Goal: Contribute content: Add original content to the website for others to see

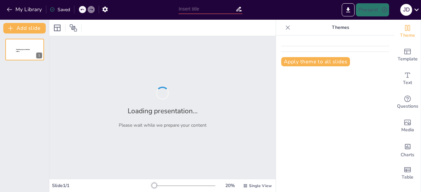
type input "proceso administrativo"
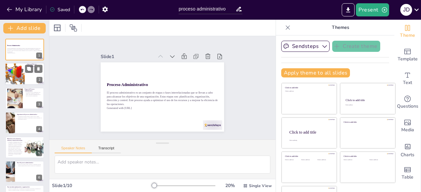
click at [17, 77] on div at bounding box center [15, 74] width 32 height 22
type textarea "El proceso administrativo es crucial para entender cómo se gestionan las organi…"
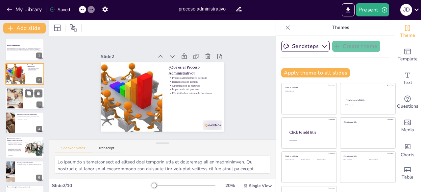
click at [18, 102] on div at bounding box center [14, 98] width 35 height 20
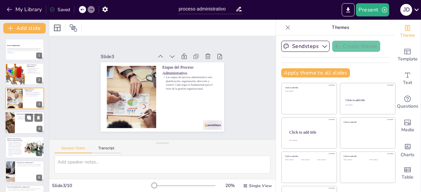
click at [21, 123] on div at bounding box center [24, 123] width 39 height 22
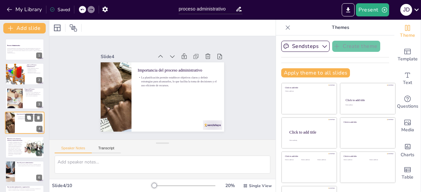
scroll to position [10, 0]
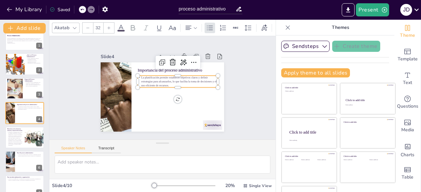
click at [170, 82] on p "La planificación permite establecer objetivos claros y definir estrategias para…" at bounding box center [178, 85] width 81 height 28
click at [170, 82] on p "La planificación permite establecer objetivos claros y definir estrategias para…" at bounding box center [152, 75] width 36 height 80
click at [170, 82] on p "La planificación permite establecer objetivos claros y definir estrategias para…" at bounding box center [179, 87] width 80 height 36
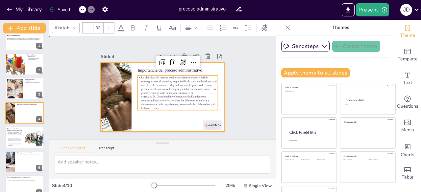
click at [146, 115] on div at bounding box center [152, 89] width 93 height 135
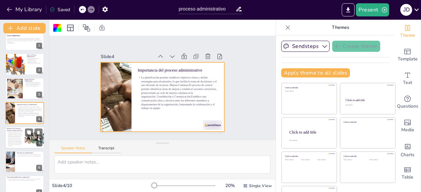
click at [15, 137] on p "es intrínseca y fundamental para el éxito de cualquier organización. El proceso…" at bounding box center [15, 138] width 16 height 15
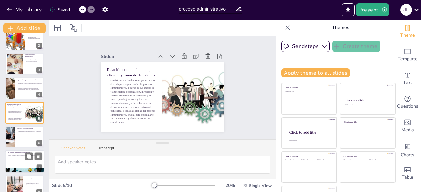
click at [16, 161] on div at bounding box center [24, 162] width 39 height 22
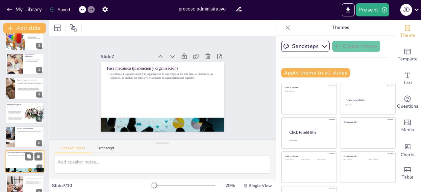
scroll to position [83, 0]
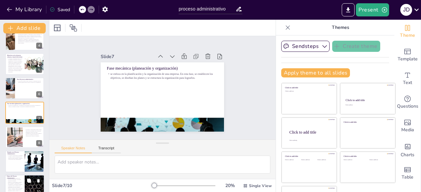
click at [19, 181] on p "se vislumbra con la integración de tecnologías emergentes y un enfoque renovado…" at bounding box center [15, 186] width 16 height 16
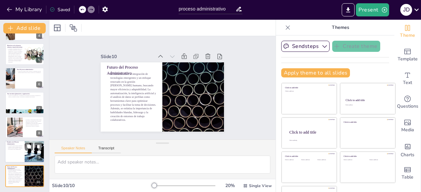
click at [17, 150] on p "Los desafíos pueden incluir la resistencia al cambio, la falta de comunicación …" at bounding box center [15, 147] width 16 height 5
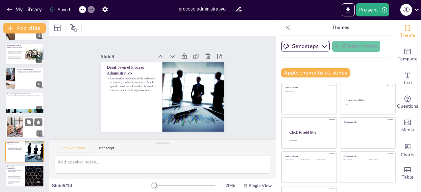
click at [15, 125] on div at bounding box center [15, 127] width 40 height 20
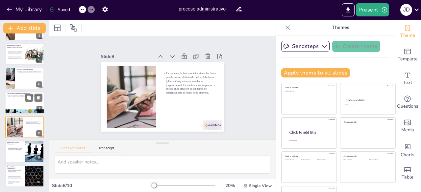
click at [18, 99] on div at bounding box center [24, 103] width 39 height 22
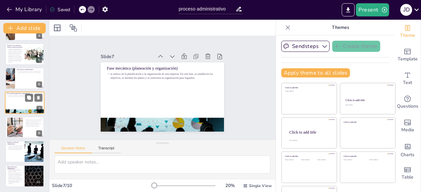
scroll to position [83, 0]
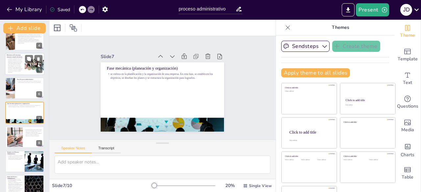
click at [20, 69] on p "es intrínseca y fundamental para el éxito de cualquier organización. El proceso…" at bounding box center [15, 65] width 16 height 15
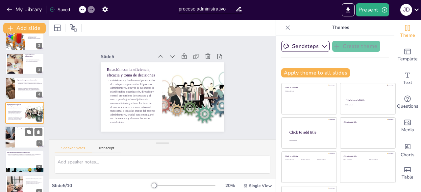
click at [14, 136] on div at bounding box center [10, 137] width 44 height 22
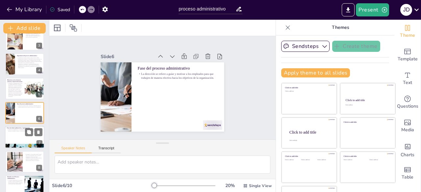
click at [19, 135] on div at bounding box center [24, 138] width 39 height 22
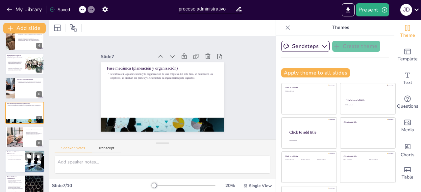
click at [16, 169] on div at bounding box center [24, 162] width 39 height 22
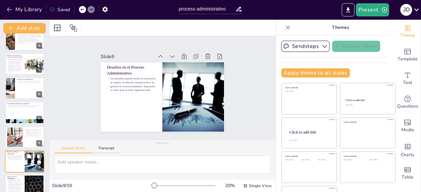
scroll to position [93, 0]
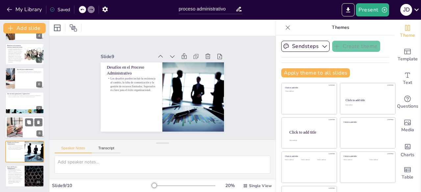
click at [16, 132] on div at bounding box center [15, 127] width 40 height 20
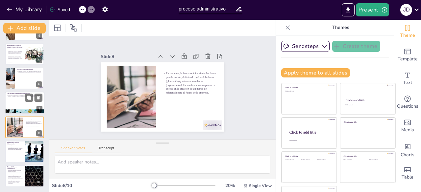
click at [18, 100] on div at bounding box center [24, 103] width 39 height 22
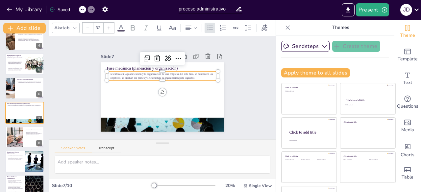
click at [189, 75] on p "se enfoca en la planificación y la organización de una empresa. En esta fase, s…" at bounding box center [165, 76] width 110 height 31
click at [178, 75] on p "se enfoca en la planificación y la organización de una empresa. En esta fase, s…" at bounding box center [175, 88] width 8 height 111
click at [189, 75] on p "se enfoca en la planificación y la organización de una empresa. En esta fase, s…" at bounding box center [173, 82] width 62 height 100
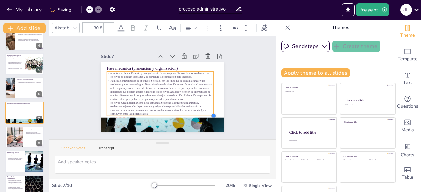
type input "30.6"
drag, startPoint x: 210, startPoint y: 115, endPoint x: 205, endPoint y: 107, distance: 9.3
click at [205, 107] on div "Fase mecánica (planeación y organización) se enfoca en la planificación y la or…" at bounding box center [166, 80] width 141 height 122
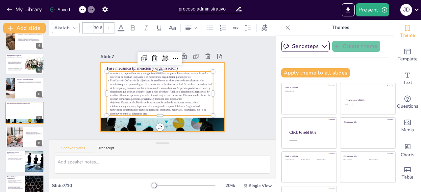
click at [212, 94] on div at bounding box center [156, 95] width 138 height 134
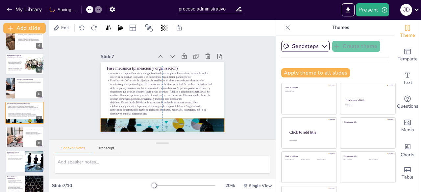
click at [206, 122] on div at bounding box center [147, 121] width 146 height 125
click at [22, 138] on div at bounding box center [15, 137] width 40 height 20
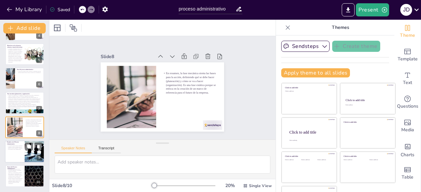
click at [21, 155] on div at bounding box center [24, 152] width 39 height 22
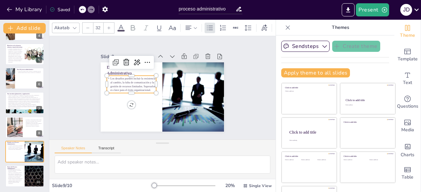
click at [133, 90] on div "Desafíos en el Proceso Administrativo Los desafíos pueden incluir la resistenci…" at bounding box center [159, 97] width 139 height 104
click at [142, 86] on p "Los desafíos pueden incluir la resistencia al cambio, la falta de comunicación …" at bounding box center [132, 77] width 51 height 25
click at [142, 86] on p "Los desafíos pueden incluir la resistencia al cambio, la falta de comunicación …" at bounding box center [135, 72] width 51 height 34
click at [143, 87] on p "Los desafíos pueden incluir la resistencia al cambio, la falta de comunicación …" at bounding box center [134, 75] width 52 height 30
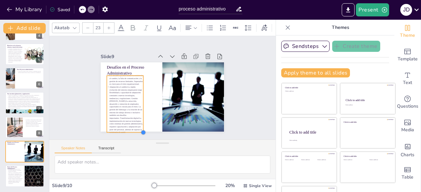
scroll to position [0, 0]
type input "22.6"
drag, startPoint x: 150, startPoint y: 119, endPoint x: 135, endPoint y: 94, distance: 28.9
click at [135, 94] on div "Desafíos en el Proceso Administrativo Los desafíos pueden incluir la resistenci…" at bounding box center [159, 97] width 139 height 104
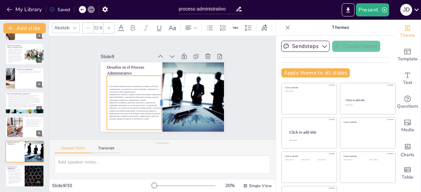
drag, startPoint x: 135, startPoint y: 102, endPoint x: 154, endPoint y: 100, distance: 19.9
click at [154, 100] on div at bounding box center [153, 100] width 40 height 44
click at [229, 117] on div "Slide 1 Proceso Administrativo El proceso administrativo es un conjunto de etap…" at bounding box center [162, 87] width 182 height 145
click at [129, 117] on p "Adaptación al cambio:La rápida evolución del entorno empresarial exige flexibil…" at bounding box center [130, 97] width 60 height 43
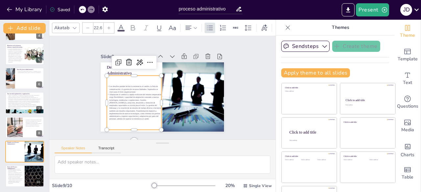
click at [129, 117] on p "Adaptación al cambio:La rápida evolución del entorno empresarial exige flexibil…" at bounding box center [130, 101] width 59 height 38
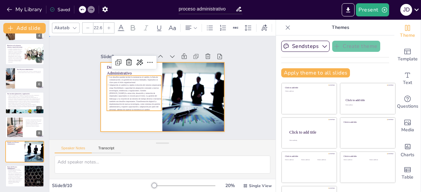
click at [139, 120] on div at bounding box center [159, 97] width 139 height 104
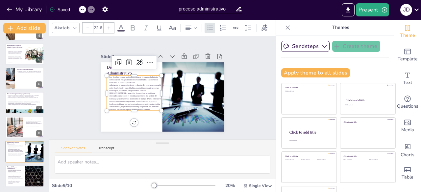
click at [120, 88] on p "Adaptación al cambio:La rápida evolución del entorno empresarial exige flexibil…" at bounding box center [133, 94] width 57 height 33
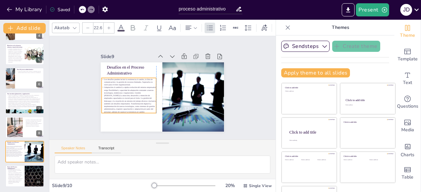
drag, startPoint x: 127, startPoint y: 107, endPoint x: 123, endPoint y: 110, distance: 4.9
click at [123, 110] on p "Adaptación al cambio:La rápida evolución del entorno empresarial exige flexibil…" at bounding box center [127, 93] width 59 height 38
click at [132, 103] on p "Adaptación al cambio:La rápida evolución del entorno empresarial exige flexibil…" at bounding box center [129, 93] width 59 height 38
click at [134, 113] on div at bounding box center [125, 105] width 54 height 22
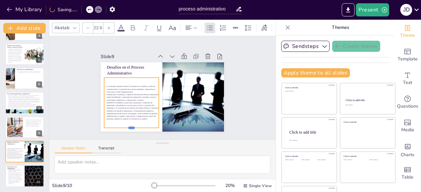
drag, startPoint x: 126, startPoint y: 112, endPoint x: 127, endPoint y: 127, distance: 15.2
click at [127, 127] on div at bounding box center [127, 127] width 55 height 11
click at [178, 131] on div "Slide 1 Proceso Administrativo El proceso administrativo es un conjunto de etap…" at bounding box center [162, 88] width 243 height 148
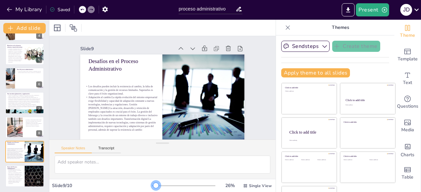
click at [153, 186] on div at bounding box center [155, 185] width 5 height 5
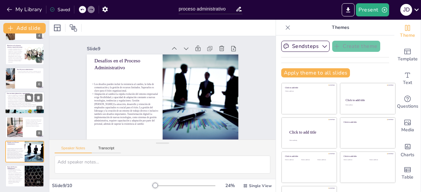
click at [15, 96] on p "se enfoca en la planificación y la organización de una empresa. En esta fase, s…" at bounding box center [24, 96] width 34 height 2
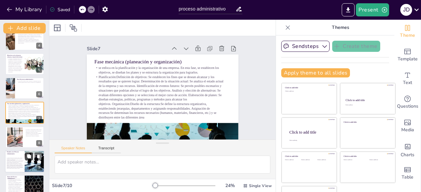
click at [31, 158] on icon at bounding box center [29, 156] width 4 height 4
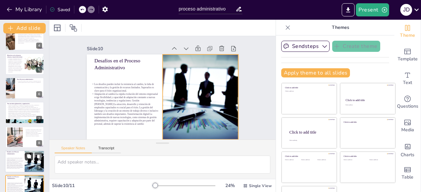
scroll to position [5, 0]
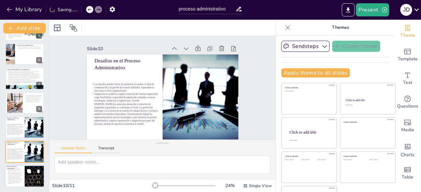
click at [31, 173] on icon at bounding box center [29, 171] width 5 height 5
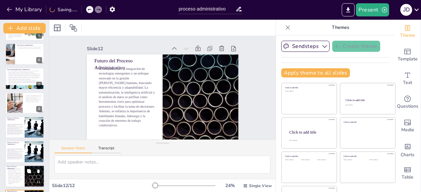
scroll to position [142, 0]
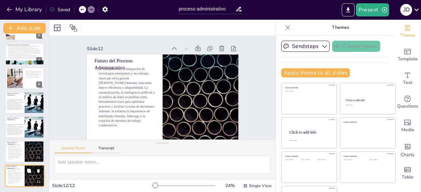
click at [38, 172] on icon at bounding box center [38, 171] width 3 height 4
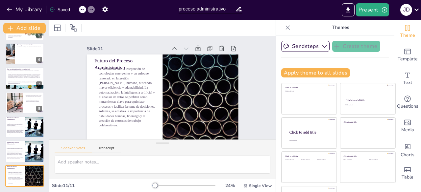
scroll to position [118, 0]
click at [38, 148] on icon at bounding box center [38, 147] width 3 height 4
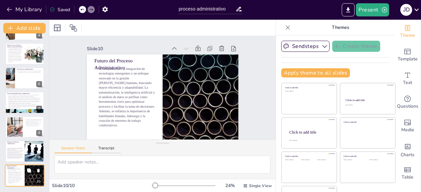
scroll to position [93, 0]
drag, startPoint x: 44, startPoint y: 114, endPoint x: 47, endPoint y: 111, distance: 3.7
click at [47, 111] on div "Proceso Administrativo El proceso administrativo es un conjunto de etapas o fas…" at bounding box center [24, 113] width 49 height 159
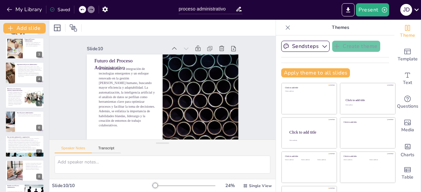
scroll to position [53, 0]
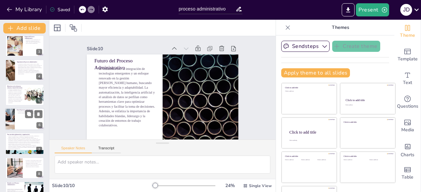
click at [15, 113] on div at bounding box center [24, 119] width 39 height 22
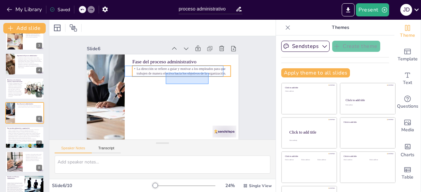
drag, startPoint x: 166, startPoint y: 84, endPoint x: 212, endPoint y: 69, distance: 48.3
click at [212, 69] on div "Fase del proceso administrativo La dirección se refiere a guiar y motivar a los…" at bounding box center [173, 56] width 144 height 47
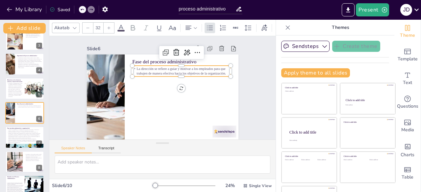
click at [219, 73] on p "La dirección se refiere a guiar y motivar a los empleados para que trabajen de …" at bounding box center [185, 77] width 97 height 39
click at [219, 73] on p "La dirección se refiere a guiar y motivar a los empleados para que trabajen de …" at bounding box center [187, 80] width 94 height 49
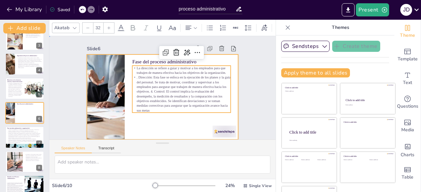
click at [136, 132] on div at bounding box center [159, 97] width 170 height 128
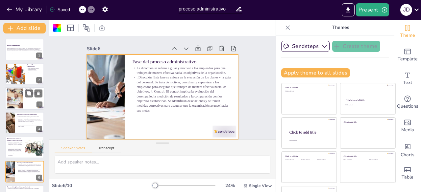
click at [25, 102] on div at bounding box center [24, 98] width 39 height 22
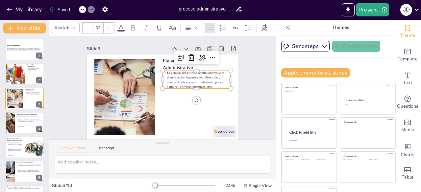
click at [178, 87] on p "Las etapas del proceso administrativo son: planificación, organización, direcci…" at bounding box center [155, 122] width 45 height 70
click at [209, 86] on p "Las etapas del proceso administrativo son: planificación, organización, direcci…" at bounding box center [197, 94] width 70 height 45
click at [162, 86] on p "Las etapas del proceso administrativo son: planificación, organización, direcci…" at bounding box center [128, 95] width 68 height 19
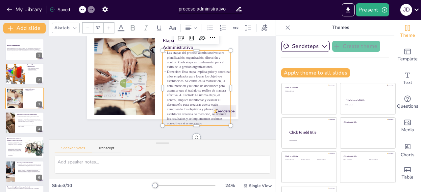
scroll to position [25, 0]
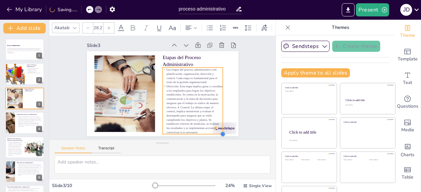
type input "28"
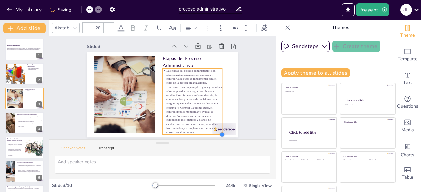
drag, startPoint x: 223, startPoint y: 121, endPoint x: 215, endPoint y: 111, distance: 13.0
click at [215, 111] on div "Etapas del Proceso Administrativo Las etapas del proceso administrativo son: pl…" at bounding box center [160, 95] width 170 height 128
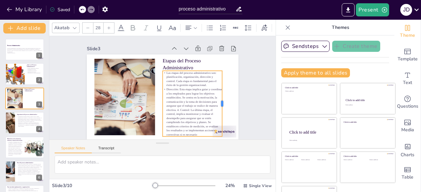
scroll to position [5, 0]
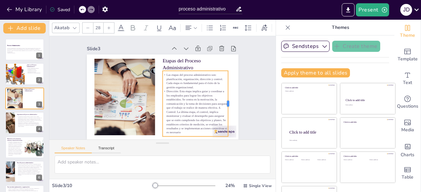
drag, startPoint x: 216, startPoint y: 88, endPoint x: 221, endPoint y: 87, distance: 6.0
click at [221, 99] on div at bounding box center [218, 130] width 32 height 62
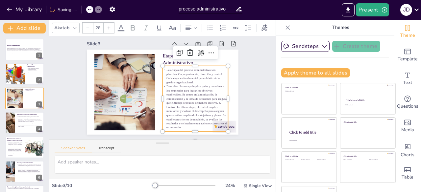
click at [241, 86] on div "Slide 1 Proceso Administrativo El proceso administrativo es un conjunto de etap…" at bounding box center [163, 83] width 206 height 140
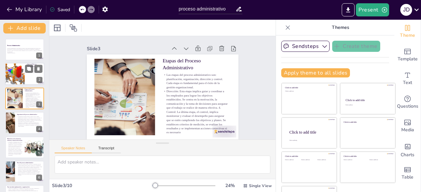
click at [20, 77] on div at bounding box center [15, 74] width 32 height 22
type textarea "Lo ipsumdo sitametconsect ad elitsed doei temporin utla et doloremag ali enimad…"
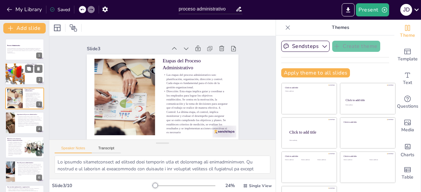
scroll to position [0, 0]
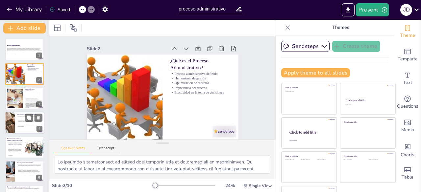
click at [19, 121] on p "La planificación permite establecer objetivos claros y definir estrategias para…" at bounding box center [30, 121] width 26 height 11
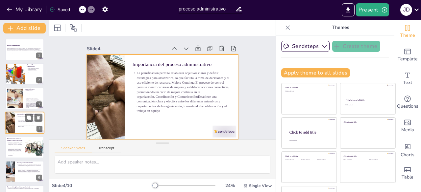
scroll to position [10, 0]
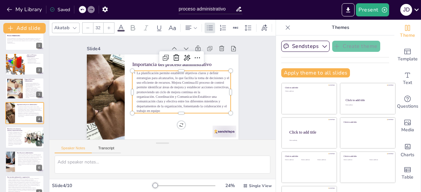
click at [157, 110] on p "La planificación permite establecer objetivos claros y definir estrategias para…" at bounding box center [177, 99] width 107 height 79
click at [154, 109] on p "La planificación permite establecer objetivos claros y definir estrategias para…" at bounding box center [179, 97] width 107 height 71
click at [154, 109] on p "La planificación permite establecer objetivos claros y definir estrategias para…" at bounding box center [179, 96] width 105 height 62
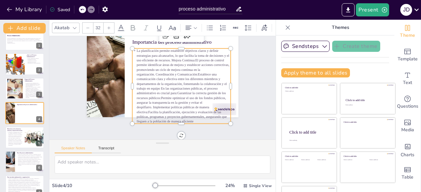
scroll to position [27, 0]
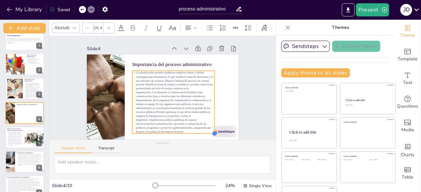
drag, startPoint x: 223, startPoint y: 119, endPoint x: 202, endPoint y: 106, distance: 24.8
click at [202, 106] on div "Importancia del proceso administrativo" at bounding box center [160, 97] width 159 height 101
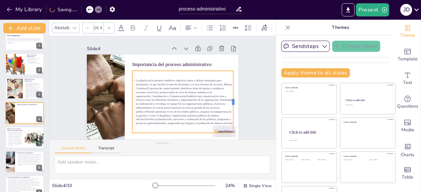
drag, startPoint x: 207, startPoint y: 87, endPoint x: 227, endPoint y: 87, distance: 19.7
click at [227, 101] on div at bounding box center [224, 130] width 30 height 59
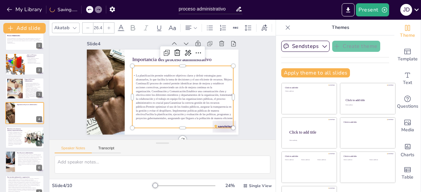
scroll to position [14, 0]
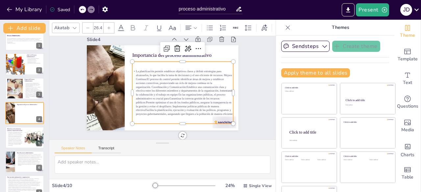
click at [214, 108] on p "La planificación permite establecer objetivos claros y definir estrategias para…" at bounding box center [168, 108] width 91 height 111
click at [196, 108] on p "La planificación permite establecer objetivos claros y definir estrategias para…" at bounding box center [145, 100] width 102 height 106
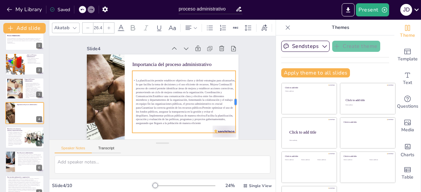
click at [228, 124] on div at bounding box center [209, 149] width 46 height 50
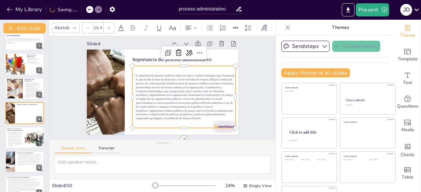
click at [193, 120] on p "La planificación permite establecer objetivos claros y definir estrategias para…" at bounding box center [180, 103] width 113 height 76
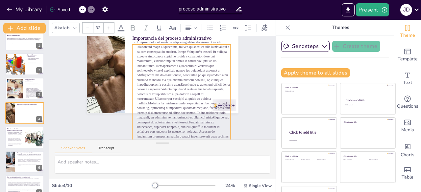
scroll to position [37, 0]
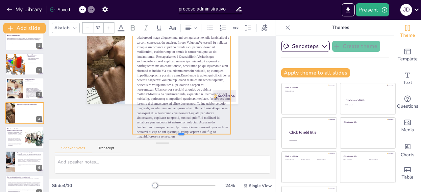
drag, startPoint x: 173, startPoint y: 119, endPoint x: 173, endPoint y: 98, distance: 21.4
click at [173, 98] on div "Importancia del proceso administrativo" at bounding box center [172, 63] width 173 height 139
drag, startPoint x: 174, startPoint y: 134, endPoint x: 175, endPoint y: 122, distance: 12.2
click at [175, 122] on div "Importancia del proceso administrativo" at bounding box center [170, 63] width 170 height 128
drag, startPoint x: 173, startPoint y: 133, endPoint x: 173, endPoint y: 112, distance: 21.0
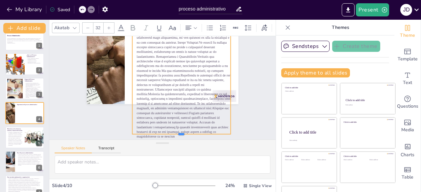
click at [173, 112] on div "Importancia del proceso administrativo" at bounding box center [168, 62] width 166 height 115
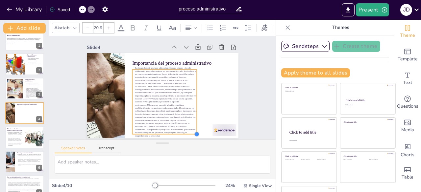
type input "20.8"
drag, startPoint x: 223, startPoint y: 133, endPoint x: 187, endPoint y: 98, distance: 50.2
click at [187, 98] on div "Importancia del proceso administrativo" at bounding box center [159, 80] width 173 height 139
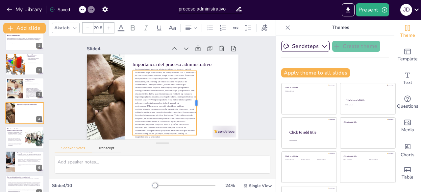
scroll to position [5, 0]
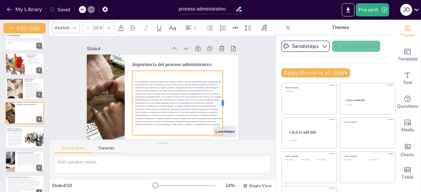
drag, startPoint x: 191, startPoint y: 89, endPoint x: 217, endPoint y: 95, distance: 26.9
click at [217, 95] on div at bounding box center [220, 116] width 18 height 64
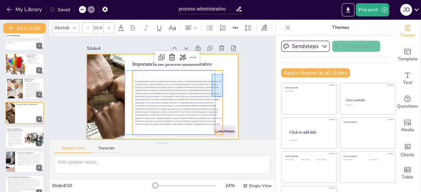
click at [222, 81] on div at bounding box center [158, 95] width 173 height 139
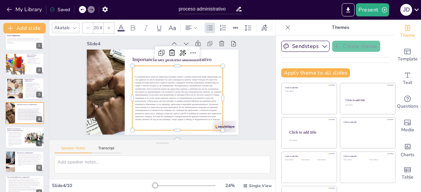
click at [147, 96] on p at bounding box center [175, 101] width 98 height 64
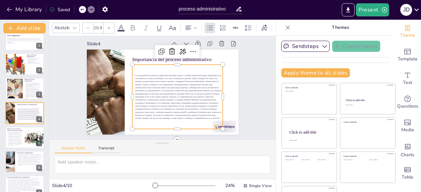
scroll to position [15, 0]
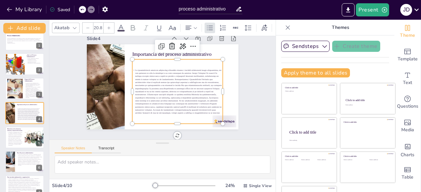
click at [147, 96] on p at bounding box center [176, 95] width 98 height 64
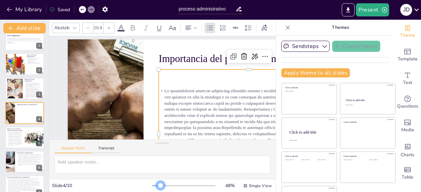
click at [152, 186] on div at bounding box center [183, 185] width 63 height 5
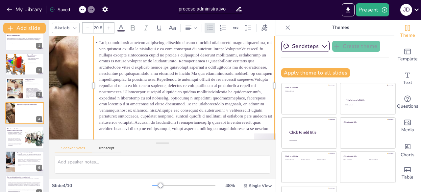
scroll to position [63, 66]
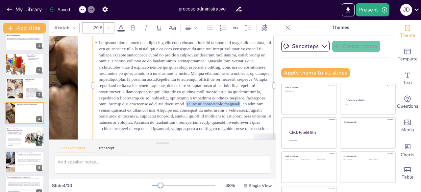
drag, startPoint x: 130, startPoint y: 104, endPoint x: 183, endPoint y: 104, distance: 53.6
click at [183, 104] on p at bounding box center [177, 102] width 189 height 196
click at [118, 24] on icon at bounding box center [121, 28] width 8 height 8
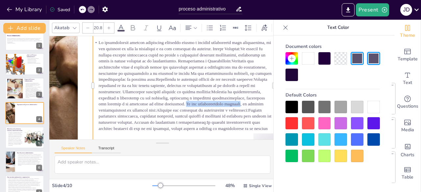
click at [291, 75] on div at bounding box center [291, 75] width 12 height 12
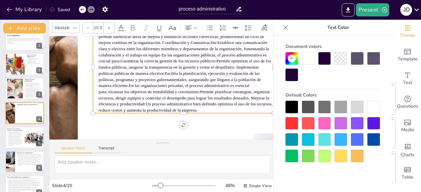
click at [174, 72] on p "La planificación permite establecer objetivos claros y definir estrategias para…" at bounding box center [188, 74] width 200 height 143
click at [65, 25] on div "Akatab" at bounding box center [62, 27] width 18 height 9
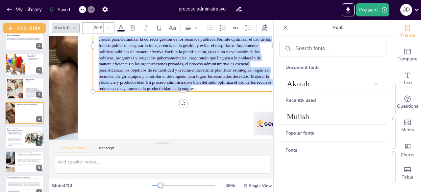
scroll to position [90, 66]
drag, startPoint x: 97, startPoint y: 56, endPoint x: 201, endPoint y: 84, distance: 108.4
click at [201, 84] on p "La planificación permite establecer objetivos claros y definir estrategias para…" at bounding box center [192, 50] width 196 height 127
click at [296, 78] on div "Akatab" at bounding box center [332, 84] width 107 height 16
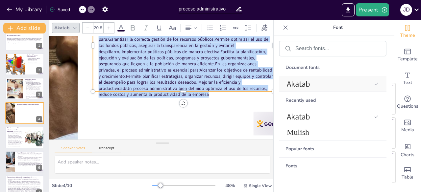
scroll to position [83, 66]
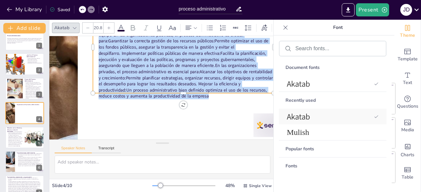
click at [299, 117] on span "Akatab" at bounding box center [329, 116] width 84 height 11
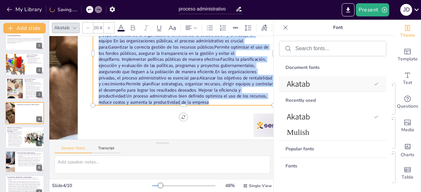
click at [300, 84] on span "Akatab" at bounding box center [329, 84] width 84 height 11
click at [156, 108] on div at bounding box center [163, 55] width 341 height 256
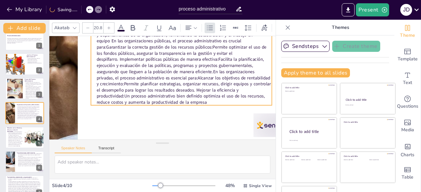
click at [158, 70] on span "En las organizaciones privadas" at bounding box center [152, 72] width 33 height 157
click at [166, 71] on span "En las organizaciones privadas" at bounding box center [177, 76] width 158 height 16
click at [166, 71] on span "En las organizaciones privadas" at bounding box center [178, 77] width 157 height 33
click at [166, 71] on span "En las organizaciones privadas" at bounding box center [177, 76] width 158 height 16
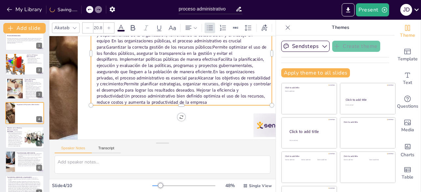
click at [166, 71] on span "En las organizaciones privadas" at bounding box center [179, 81] width 149 height 64
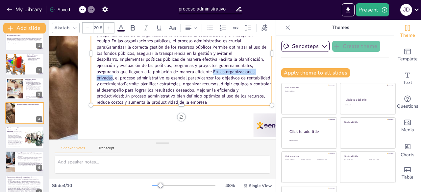
drag, startPoint x: 157, startPoint y: 71, endPoint x: 216, endPoint y: 71, distance: 58.5
click at [216, 71] on p "La planificación permite establecer objetivos claros y definir estrategias para…" at bounding box center [191, 60] width 204 height 155
click at [119, 24] on icon at bounding box center [121, 28] width 8 height 8
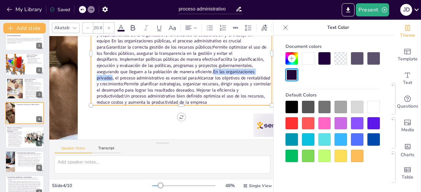
click at [370, 136] on div at bounding box center [373, 139] width 12 height 12
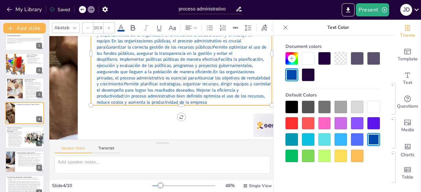
click at [292, 106] on div at bounding box center [291, 107] width 12 height 12
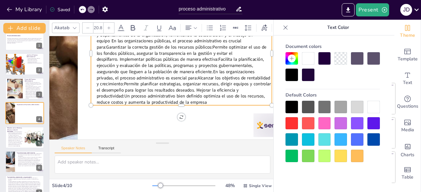
click at [157, 71] on p "La planificación permite establecer objetivos claros y definir estrategias para…" at bounding box center [188, 58] width 198 height 140
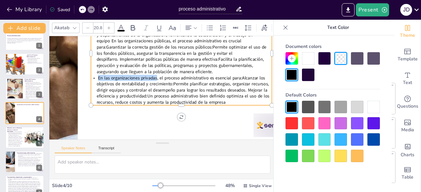
drag, startPoint x: 98, startPoint y: 78, endPoint x: 157, endPoint y: 77, distance: 59.2
click at [157, 77] on p "En las organizaciones privadas , el proceso administrativo es esencial para:Alc…" at bounding box center [179, 95] width 181 height 85
click at [371, 138] on div at bounding box center [373, 139] width 12 height 12
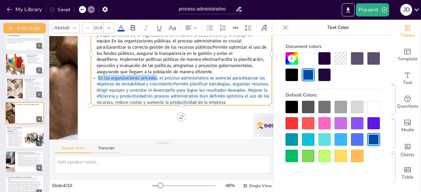
click at [371, 138] on div at bounding box center [373, 139] width 12 height 12
click at [287, 104] on div at bounding box center [291, 107] width 12 height 12
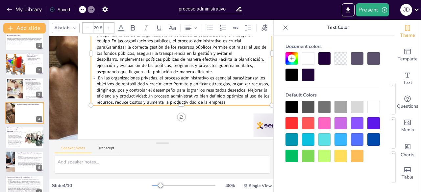
click at [196, 67] on p "La planificación permite establecer objetivos claros y definir estrategias para…" at bounding box center [195, 46] width 195 height 126
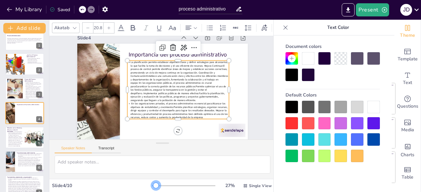
scroll to position [0, 0]
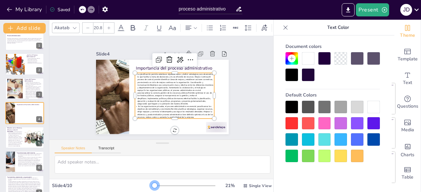
drag, startPoint x: 151, startPoint y: 185, endPoint x: 145, endPoint y: 185, distance: 5.3
click at [152, 185] on div at bounding box center [154, 185] width 5 height 5
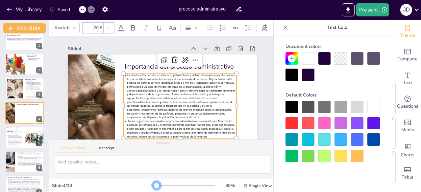
click at [154, 186] on div at bounding box center [156, 185] width 5 height 5
click at [134, 98] on p "La planificación permite establecer objetivos claros y definir estrategias para…" at bounding box center [176, 101] width 122 height 79
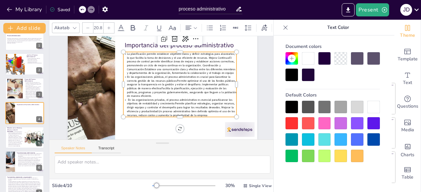
scroll to position [26, 0]
click at [285, 28] on icon at bounding box center [285, 27] width 7 height 7
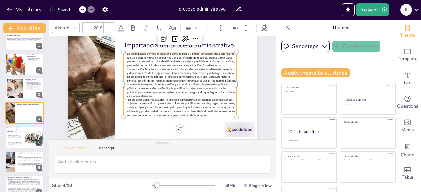
click at [286, 28] on icon at bounding box center [288, 27] width 4 height 4
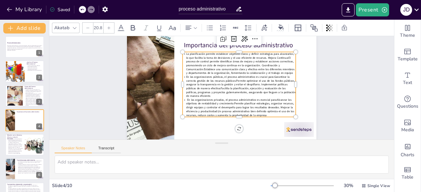
scroll to position [0, 0]
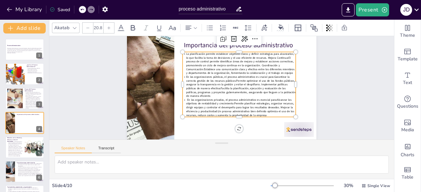
click at [62, 6] on div "Saved" at bounding box center [58, 9] width 24 height 12
click at [53, 7] on icon at bounding box center [52, 9] width 5 height 5
click at [361, 12] on button "Present" at bounding box center [372, 9] width 33 height 13
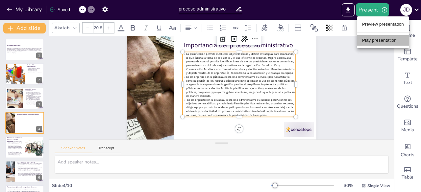
click at [375, 39] on li "Play presentation" at bounding box center [383, 40] width 52 height 11
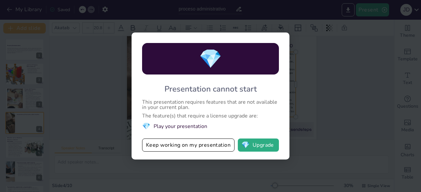
click at [298, 128] on div "💎 Presentation cannot start This presentation requires features that are not av…" at bounding box center [210, 96] width 421 height 192
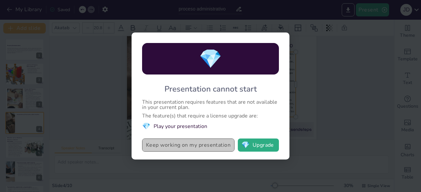
click at [187, 147] on button "Keep working on my presentation" at bounding box center [188, 145] width 92 height 13
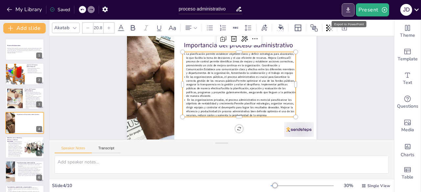
click at [349, 11] on icon "Export to PowerPoint" at bounding box center [347, 10] width 7 height 7
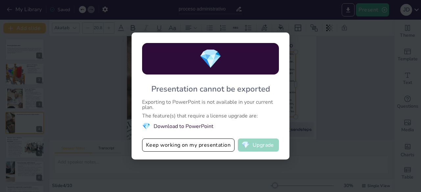
click at [259, 145] on button "💎 Upgrade" at bounding box center [258, 145] width 41 height 13
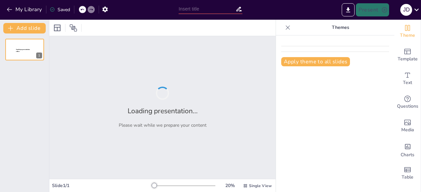
type input "proceso administrativo"
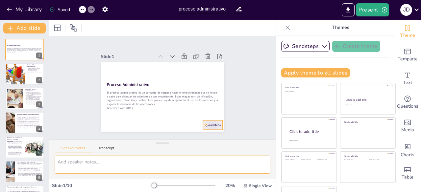
drag, startPoint x: 140, startPoint y: 157, endPoint x: 204, endPoint y: 106, distance: 80.9
click at [204, 106] on div "Slide 1 Proceso Administrativo El proceso administrativo es un conjunto de etap…" at bounding box center [162, 107] width 226 height 143
click at [417, 9] on icon at bounding box center [416, 10] width 5 height 3
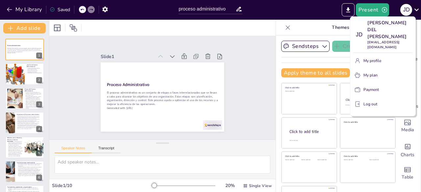
click at [417, 9] on div at bounding box center [210, 96] width 421 height 192
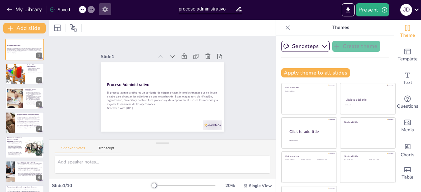
click at [104, 7] on icon "button" at bounding box center [104, 10] width 5 height 6
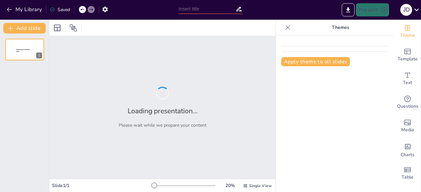
type input "proceso administrativo"
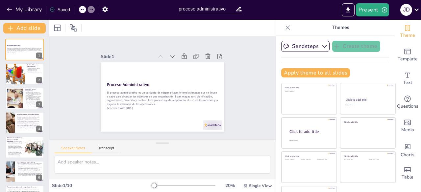
click at [56, 11] on div "Saved" at bounding box center [60, 10] width 20 height 6
click at [39, 25] on button "Add slide" at bounding box center [24, 28] width 42 height 11
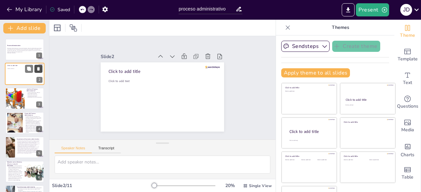
click at [37, 70] on icon at bounding box center [38, 69] width 3 height 4
type textarea "El proceso administrativo es crucial para entender cómo se gestionan las organi…"
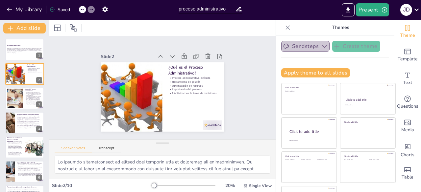
click at [302, 51] on button "Sendsteps" at bounding box center [305, 46] width 48 height 11
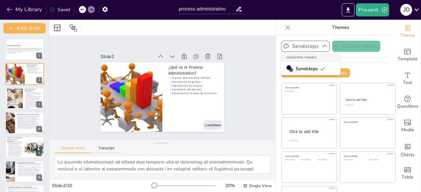
click at [302, 51] on button "Sendsteps" at bounding box center [305, 46] width 48 height 11
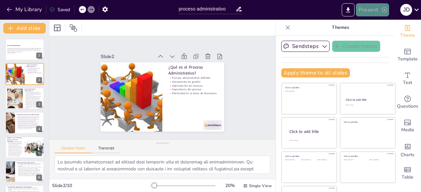
click at [379, 8] on button "Present" at bounding box center [372, 9] width 33 height 13
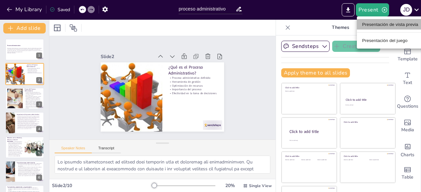
click at [384, 26] on font "Presentación de vista previa" at bounding box center [390, 24] width 56 height 5
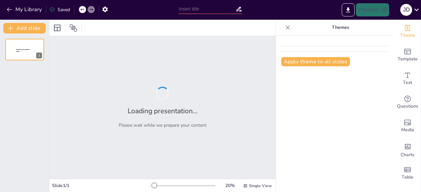
type input "proceso administrativo"
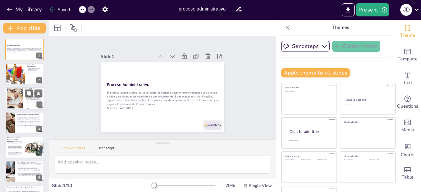
click at [23, 98] on div at bounding box center [24, 98] width 39 height 22
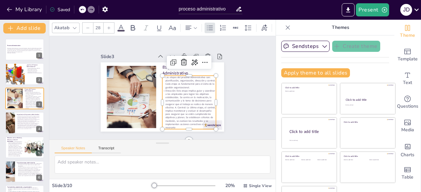
click at [188, 87] on p "Dirección: Esta etapa implica guiar y coordinar a los empleados para lograr los…" at bounding box center [171, 54] width 58 height 65
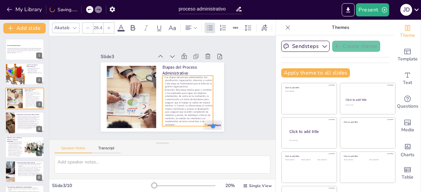
drag, startPoint x: 207, startPoint y: 126, endPoint x: 199, endPoint y: 123, distance: 8.2
click at [199, 123] on div "Etapas del Proceso Administrativo Las etapas del proceso administrativo son: pl…" at bounding box center [162, 96] width 123 height 69
type input "26.2"
click at [189, 87] on p "Dirección: Esta etapa implica guiar y coordinar a los empleados para lograr los…" at bounding box center [181, 61] width 43 height 54
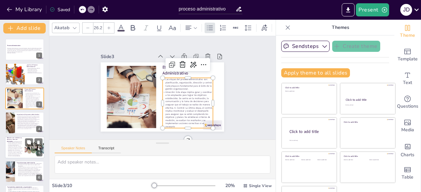
click at [23, 142] on div at bounding box center [24, 147] width 39 height 22
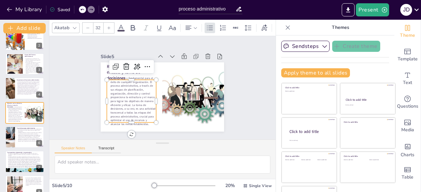
click at [125, 109] on p "es intrínseca y fundamental para el éxito de cualquier organización. El proceso…" at bounding box center [159, 121] width 68 height 68
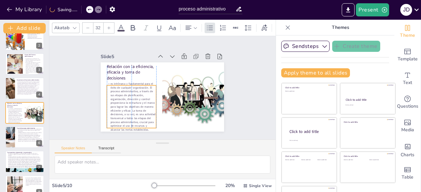
drag, startPoint x: 139, startPoint y: 109, endPoint x: 140, endPoint y: 115, distance: 5.7
click at [164, 93] on p "es intrínseca y fundamental para el éxito de cualquier organización. El proceso…" at bounding box center [191, 65] width 54 height 55
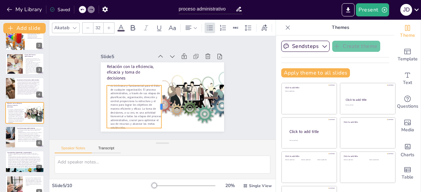
drag, startPoint x: 149, startPoint y: 103, endPoint x: 154, endPoint y: 104, distance: 5.3
click at [160, 104] on div at bounding box center [177, 99] width 35 height 33
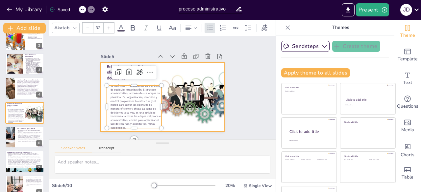
click at [152, 69] on div at bounding box center [162, 97] width 130 height 82
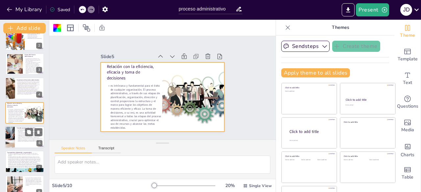
click at [22, 147] on div at bounding box center [24, 137] width 39 height 22
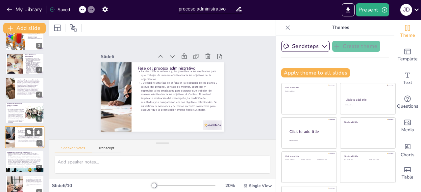
scroll to position [59, 0]
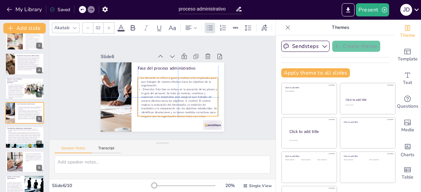
drag, startPoint x: 144, startPoint y: 95, endPoint x: 145, endPoint y: 102, distance: 7.0
click at [152, 102] on p ". Dirección: Esta fase se enfoca en la ejecución de los planes y la guía del pe…" at bounding box center [182, 80] width 60 height 86
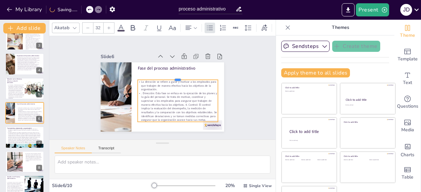
click at [160, 77] on div at bounding box center [149, 75] width 22 height 80
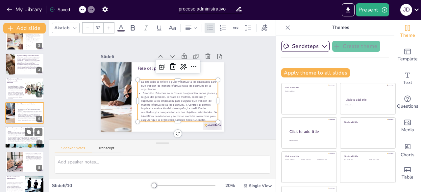
click at [22, 137] on p "Planificación:Definición de objetivos: Se establecen los fines que se desean al…" at bounding box center [24, 138] width 34 height 12
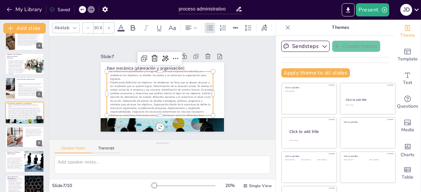
click at [137, 85] on p "Planificación:Definición de objetivos: Se establecen los fines que se desean al…" at bounding box center [160, 76] width 112 height 77
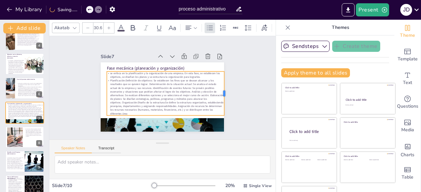
drag, startPoint x: 206, startPoint y: 92, endPoint x: 218, endPoint y: 92, distance: 11.2
click at [123, 71] on div at bounding box center [109, 51] width 27 height 41
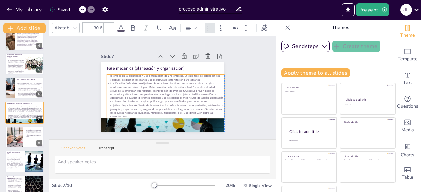
drag, startPoint x: 198, startPoint y: 94, endPoint x: 198, endPoint y: 98, distance: 3.4
click at [198, 98] on p "Planificación:Definición de objetivos: Se establecen los fines que se desean al…" at bounding box center [158, 99] width 116 height 99
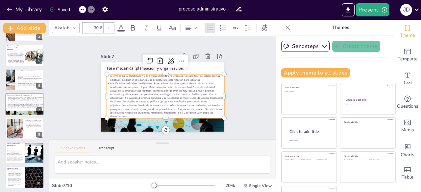
scroll to position [93, 0]
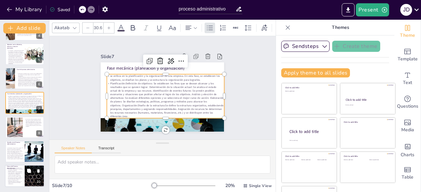
click at [25, 168] on button at bounding box center [29, 171] width 8 height 8
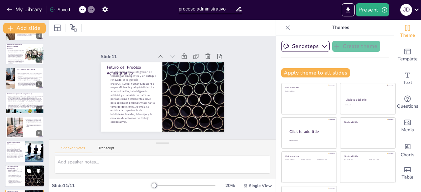
scroll to position [118, 0]
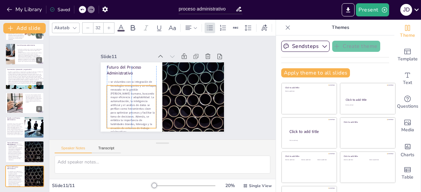
drag, startPoint x: 119, startPoint y: 102, endPoint x: 120, endPoint y: 112, distance: 10.3
click at [120, 112] on p "se vislumbra con la integración de tecnologías emergentes y un enfoque renovado…" at bounding box center [125, 85] width 71 height 72
click at [154, 97] on p "se vislumbra con la integración de tecnologías emergentes y un enfoque renovado…" at bounding box center [181, 118] width 54 height 49
click at [166, 81] on div at bounding box center [168, 57] width 5 height 49
click at [127, 92] on p "se vislumbra con la integración de tecnologías emergentes y un enfoque renovado…" at bounding box center [133, 108] width 55 height 58
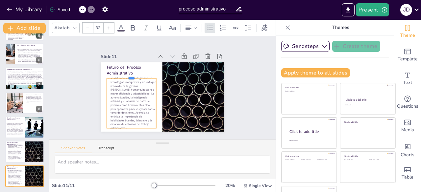
drag, startPoint x: 124, startPoint y: 80, endPoint x: 125, endPoint y: 75, distance: 4.3
click at [125, 75] on div at bounding box center [144, 59] width 43 height 33
click at [142, 46] on div "Slide 1 Proceso Administrativo El proceso administrativo es un conjunto de etap…" at bounding box center [162, 88] width 148 height 150
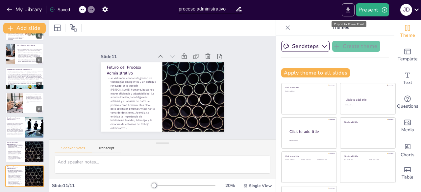
click at [346, 10] on icon "Export to PowerPoint" at bounding box center [347, 10] width 7 height 7
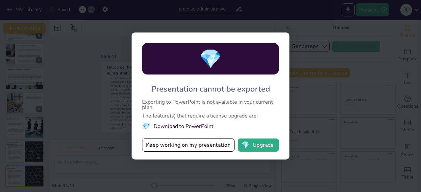
click at [207, 127] on li "💎 Download to PowerPoint" at bounding box center [210, 126] width 137 height 9
click at [174, 126] on li "💎 Download to PowerPoint" at bounding box center [210, 126] width 137 height 9
click at [144, 125] on span "💎" at bounding box center [146, 126] width 8 height 9
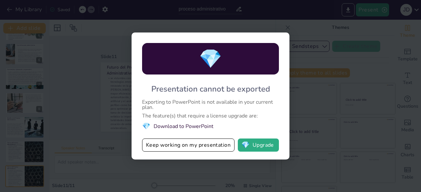
click at [208, 63] on span "💎" at bounding box center [210, 58] width 23 height 25
click at [264, 144] on button "💎 Upgrade" at bounding box center [258, 145] width 41 height 13
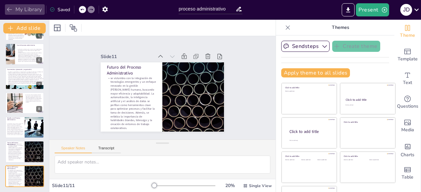
click at [27, 10] on button "My Library" at bounding box center [25, 9] width 40 height 11
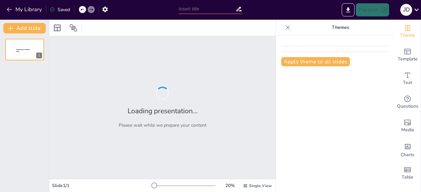
type input "New Sendsteps"
type input "proceso administrativo"
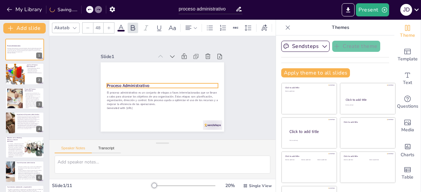
click at [162, 100] on strong "Proceso Administrativo" at bounding box center [171, 121] width 18 height 42
click at [110, 65] on div at bounding box center [113, 61] width 7 height 7
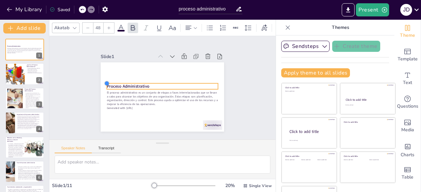
click at [155, 141] on div at bounding box center [157, 143] width 5 height 5
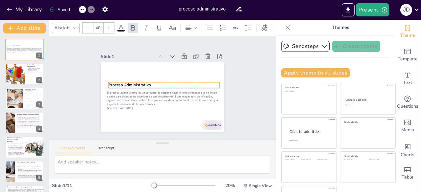
click at [172, 81] on strong "Proceso Administrativo" at bounding box center [191, 71] width 38 height 30
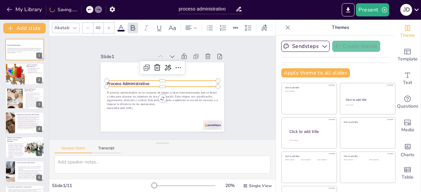
click at [161, 100] on strong "Proceso Administrativo" at bounding box center [172, 120] width 22 height 41
click at [171, 80] on strong "Proceso Administrativo" at bounding box center [186, 63] width 30 height 38
click at [144, 99] on strong "Proceso Administrativo" at bounding box center [151, 120] width 14 height 43
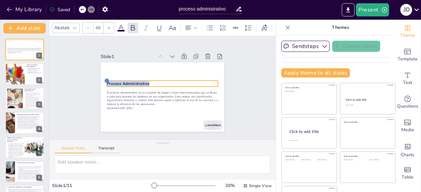
click at [210, 108] on div at bounding box center [213, 111] width 7 height 7
click at [174, 81] on strong "Proceso Administrativo" at bounding box center [193, 72] width 38 height 30
click at [126, 77] on strong "Proceso Administrativo" at bounding box center [142, 59] width 33 height 35
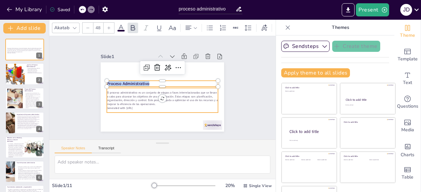
drag, startPoint x: 103, startPoint y: 81, endPoint x: 142, endPoint y: 101, distance: 44.1
click at [142, 101] on div "El proceso administrativo es un conjunto de etapas o fases interrelacionadas qu…" at bounding box center [171, 85] width 93 height 135
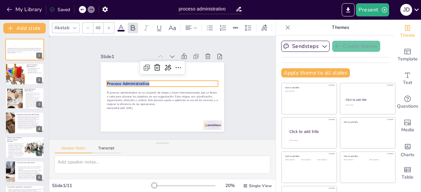
click at [124, 45] on div "Slide 1 El proceso administrativo es un conjunto de etapas o fases interrelacio…" at bounding box center [162, 88] width 148 height 130
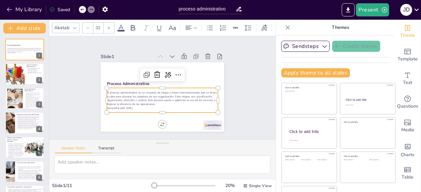
click at [144, 98] on p "El proceso administrativo es un conjunto de etapas o fases interrelacionadas qu…" at bounding box center [151, 88] width 15 height 111
click at [133, 98] on p "El proceso administrativo es un conjunto de etapas o fases interrelacionadas qu…" at bounding box center [152, 90] width 38 height 112
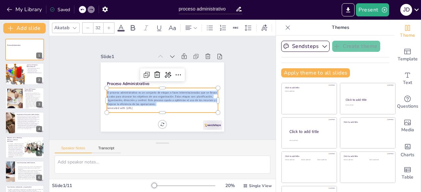
click at [144, 98] on p "El proceso administrativo es un conjunto de etapas o fases interrelacionadas qu…" at bounding box center [151, 88] width 15 height 111
click at [123, 98] on p "El proceso administrativo es un conjunto de etapas o fases interrelacionadas qu…" at bounding box center [152, 91] width 59 height 107
click at [112, 91] on p "El proceso administrativo es un conjunto de etapas o fases interrelacionadas qu…" at bounding box center [155, 95] width 86 height 93
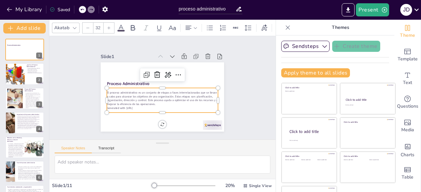
drag, startPoint x: 99, startPoint y: 91, endPoint x: 137, endPoint y: 106, distance: 40.9
click at [137, 106] on div "El proceso administrativo es un conjunto de etapas o fases interrelacionadas qu…" at bounding box center [162, 100] width 111 height 19
copy div "El proceso administrativo es un conjunto de etapas o fases interrelacionadas qu…"
click at [27, 73] on button at bounding box center [29, 69] width 8 height 8
type textarea "Lo ipsumdo sitametconsect ad elitsed doei temporin utla et doloremag ali enimad…"
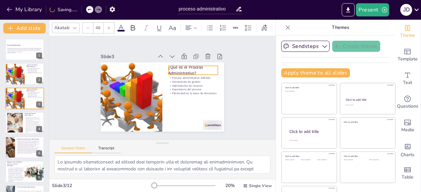
click at [174, 69] on p "¿Qué es el Proceso Administrativo?" at bounding box center [191, 67] width 50 height 17
click at [174, 69] on p "¿Qué es el Proceso Administrativo?" at bounding box center [193, 70] width 49 height 12
click at [176, 81] on p "¿Qué es el Proceso Administrativo?" at bounding box center [193, 105] width 35 height 48
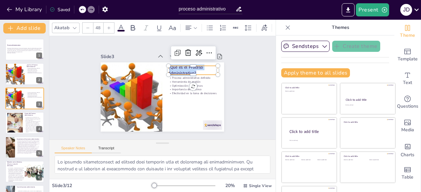
copy p "¿Qué es el Proceso Administrativo?"
type input "32"
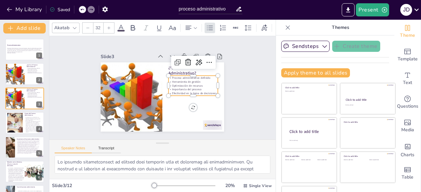
click at [173, 84] on p "Proceso administrativo definido" at bounding box center [191, 103] width 36 height 39
click at [157, 97] on p "Proceso administrativo definido" at bounding box center [132, 101] width 49 height 9
click at [169, 76] on p "Proceso administrativo definido" at bounding box center [193, 78] width 49 height 4
click at [153, 75] on p "Proceso administrativo definido" at bounding box center [130, 85] width 47 height 24
click at [169, 76] on p "Proceso administrativo definido" at bounding box center [193, 78] width 49 height 4
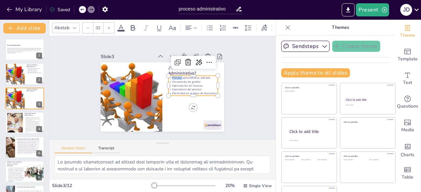
click at [169, 76] on p "Proceso administrativo definido" at bounding box center [193, 78] width 49 height 4
click at [160, 97] on p "Proceso administrativo definido" at bounding box center [136, 106] width 48 height 19
click at [172, 81] on p "Proceso administrativo definido" at bounding box center [194, 95] width 45 height 28
click at [164, 98] on p "Proceso administrativo definido" at bounding box center [146, 116] width 39 height 36
click at [170, 78] on p "Proceso administrativo definido" at bounding box center [194, 85] width 49 height 14
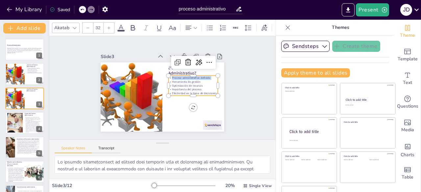
click at [171, 93] on p "Proceso administrativo definido" at bounding box center [175, 117] width 9 height 49
click at [164, 75] on p "Proceso administrativo definido" at bounding box center [178, 60] width 39 height 36
click at [169, 76] on p "Proceso administrativo definido" at bounding box center [193, 78] width 49 height 4
click at [152, 75] on p "Proceso administrativo definido" at bounding box center [139, 66] width 28 height 45
drag, startPoint x: 164, startPoint y: 75, endPoint x: 207, endPoint y: 90, distance: 46.2
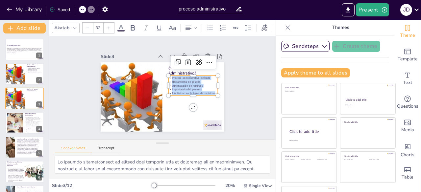
click at [192, 85] on div "Proceso administrativo definido Herramienta de gestión Optimización de recursos…" at bounding box center [172, 59] width 37 height 53
copy div "Proceso administrativo definido Herramienta de gestión Optimización de recursos…"
click at [32, 119] on button at bounding box center [29, 118] width 8 height 8
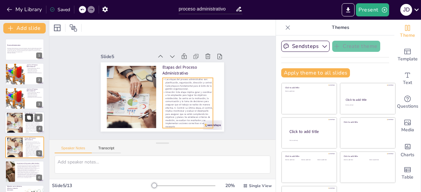
scroll to position [35, 0]
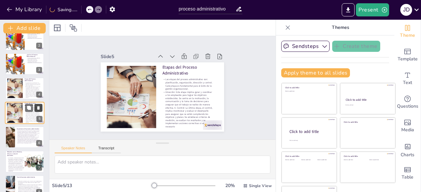
click at [38, 108] on icon at bounding box center [38, 108] width 3 height 4
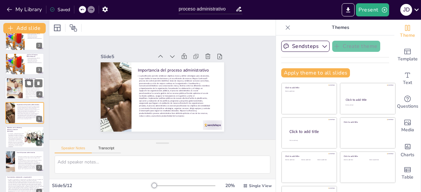
click at [17, 88] on div at bounding box center [14, 89] width 35 height 20
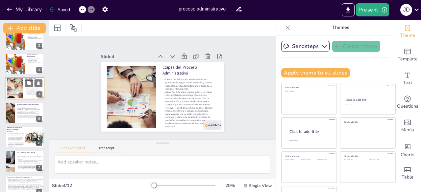
scroll to position [10, 0]
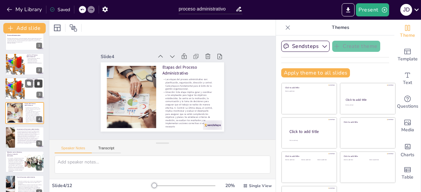
click at [40, 83] on icon at bounding box center [38, 83] width 5 height 5
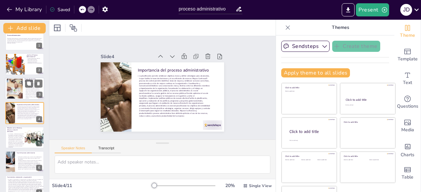
click at [17, 92] on div at bounding box center [14, 89] width 35 height 20
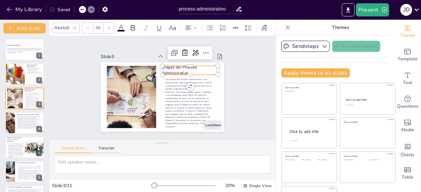
click at [173, 66] on p "Etapas del Proceso Administrativo" at bounding box center [190, 70] width 56 height 12
click at [173, 69] on p "Etapas del Proceso Administrativo" at bounding box center [195, 90] width 52 height 42
click at [151, 66] on p "Etapas del Proceso Administrativo" at bounding box center [134, 69] width 33 height 55
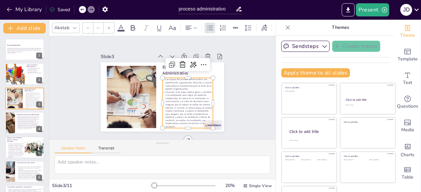
type input "26.2"
click at [161, 80] on p "Las etapas del proceso administrativo son: planificación, organización, direcci…" at bounding box center [185, 99] width 48 height 39
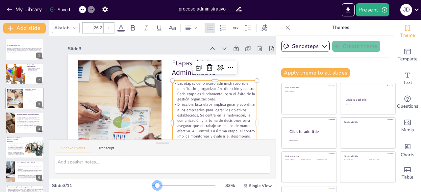
click at [152, 187] on div at bounding box center [183, 185] width 63 height 5
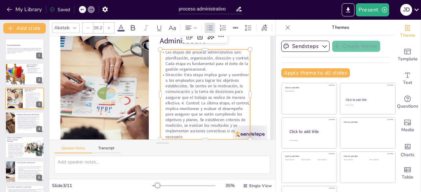
scroll to position [32, 18]
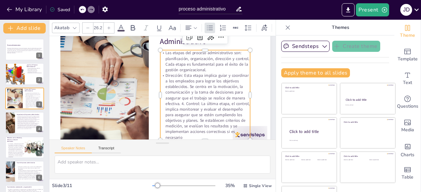
click at [148, 52] on p "Las etapas del proceso administrativo son: planificación, organización, direcci…" at bounding box center [132, 48] width 32 height 91
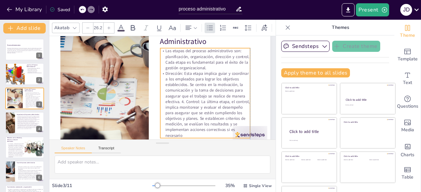
click at [165, 50] on p "Las etapas del proceso administrativo son: planificación, organización, direcci…" at bounding box center [205, 59] width 90 height 23
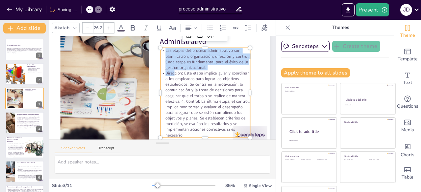
scroll to position [51, 18]
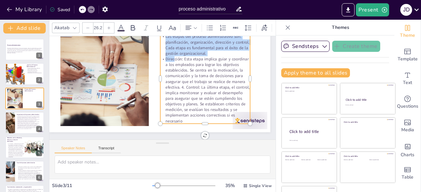
drag, startPoint x: 165, startPoint y: 51, endPoint x: 189, endPoint y: 115, distance: 68.4
click at [189, 111] on div "Las etapas del proceso administrativo son: planificación, organización, direcci…" at bounding box center [180, 48] width 126 height 126
copy div "Las etapas del proceso administrativo son: planificación, organización, direcci…"
click at [17, 121] on p "La planificación permite establecer objetivos claros y definir estrategias para…" at bounding box center [28, 122] width 24 height 13
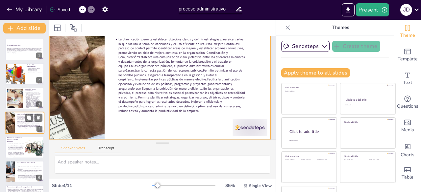
scroll to position [0, 18]
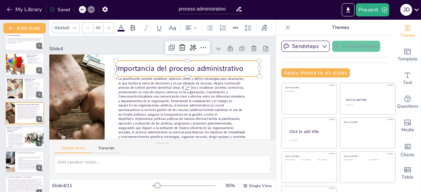
click at [118, 70] on p "Importancia del proceso administrativo" at bounding box center [138, 67] width 40 height 143
click at [151, 70] on p "Importancia del proceso administrativo" at bounding box center [191, 99] width 81 height 129
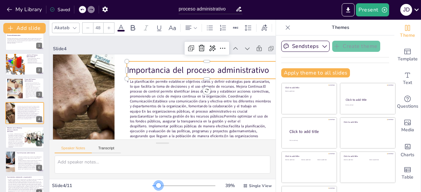
click at [156, 185] on div at bounding box center [158, 185] width 5 height 5
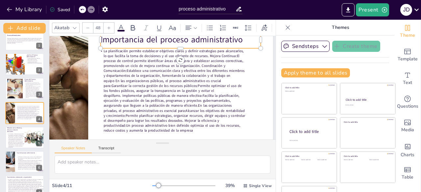
scroll to position [30, 41]
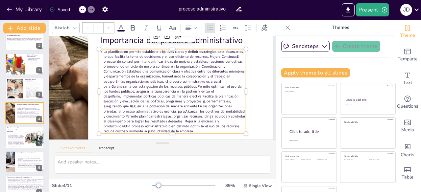
type input "20.8"
click at [114, 80] on p "La planificación permite establecer objetivos claros y definir estrategias para…" at bounding box center [173, 88] width 166 height 126
click at [114, 78] on p "La planificación permite establecer objetivos claros y definir estrategias para…" at bounding box center [155, 95] width 137 height 169
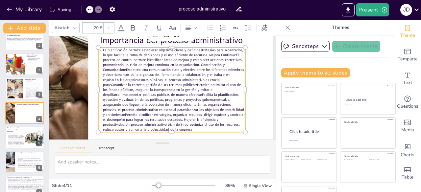
click at [114, 80] on p "La planificación permite establecer objetivos claros y definir estrategias para…" at bounding box center [167, 80] width 126 height 166
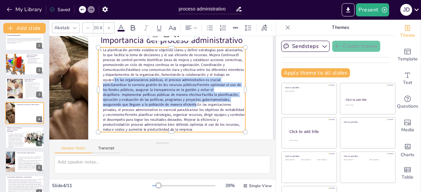
drag, startPoint x: 114, startPoint y: 80, endPoint x: 149, endPoint y: 103, distance: 42.2
click at [149, 103] on p "La planificación permite establecer objetivos claros y definir estrategias para…" at bounding box center [170, 94] width 170 height 147
copy p "En las organizaciones públicas, el proceso administrativo es crucial para:Garan…"
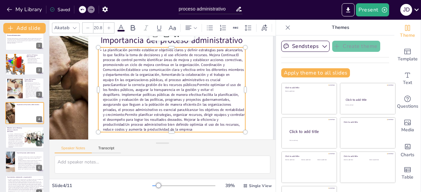
click at [151, 105] on p "La planificación permite establecer objetivos claros y definir estrategias para…" at bounding box center [153, 89] width 166 height 126
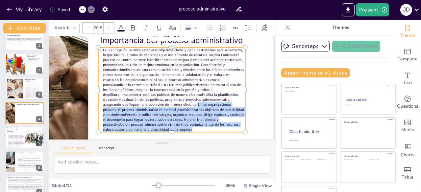
drag, startPoint x: 151, startPoint y: 105, endPoint x: 117, endPoint y: 130, distance: 42.6
click at [117, 130] on p "La planificación permite establecer objetivos claros y definir estrategias para…" at bounding box center [153, 89] width 169 height 137
copy p "En las organizaciones privadas , el proceso administrativo es esencial para:Alc…"
click at [11, 135] on p "es intrínseca y fundamental para el éxito de cualquier organización. El proceso…" at bounding box center [15, 140] width 17 height 15
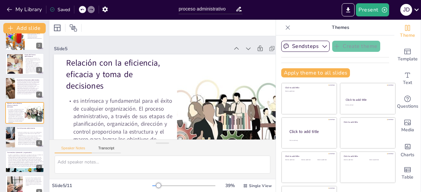
scroll to position [0, 12]
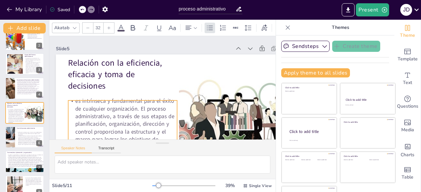
click at [76, 102] on p "es intrínseca y fundamental para el éxito de cualquier organización. El proceso…" at bounding box center [111, 43] width 103 height 118
click at [74, 102] on p "es intrínseca y fundamental para el éxito de cualquier organización. El proceso…" at bounding box center [98, 109] width 142 height 138
click at [137, 80] on p "es intrínseca y fundamental para el éxito de cualquier organización. El proceso…" at bounding box center [196, 28] width 118 height 103
click at [74, 102] on p "es intrínseca y fundamental para el éxito de cualquier organización. El proceso…" at bounding box center [122, 143] width 109 height 92
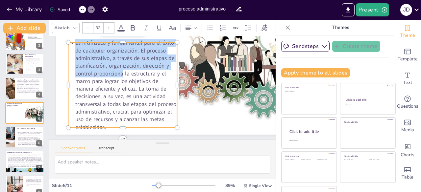
scroll to position [67, 12]
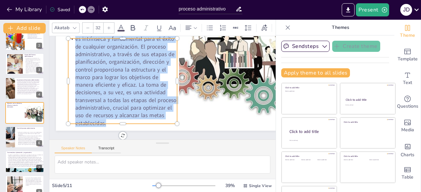
drag, startPoint x: 74, startPoint y: 102, endPoint x: 106, endPoint y: 118, distance: 35.3
click at [123, 118] on p "es intrínseca y fundamental para el éxito de cualquier organización. El proceso…" at bounding box center [193, 63] width 141 height 142
copy p "es intrínseca y fundamental para el éxito de cualquier organización. El proceso…"
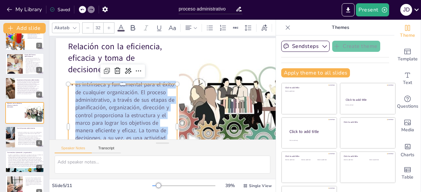
scroll to position [16, 12]
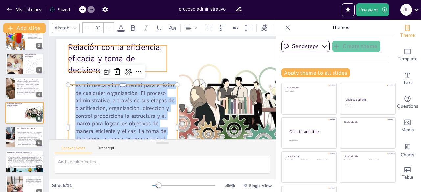
type input "48"
click at [71, 51] on p "Relación con la eficiencia, eficacia y toma de decisiones" at bounding box center [109, 96] width 96 height 91
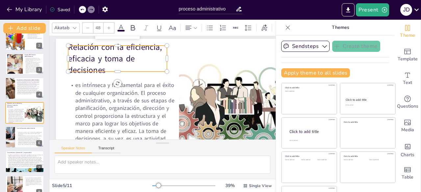
click at [158, 100] on p "Relación con la eficiencia, eficacia y toma de decisiones" at bounding box center [207, 117] width 99 height 35
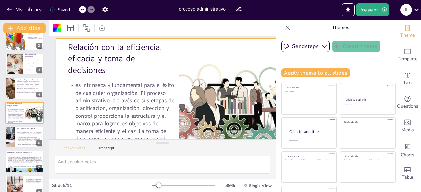
click at [81, 65] on p "Relación con la eficiencia, eficacia y toma de decisiones" at bounding box center [117, 117] width 72 height 104
click at [170, 46] on p "Relación con la eficiencia, eficacia y toma de decisiones" at bounding box center [213, 69] width 86 height 100
click at [158, 100] on p "Relación con la eficiencia, eficacia y toma de decisiones" at bounding box center [207, 117] width 99 height 35
click at [71, 46] on p "Relación con la eficiencia, eficacia y toma de decisiones" at bounding box center [115, 63] width 102 height 45
drag, startPoint x: 71, startPoint y: 46, endPoint x: 77, endPoint y: 48, distance: 6.0
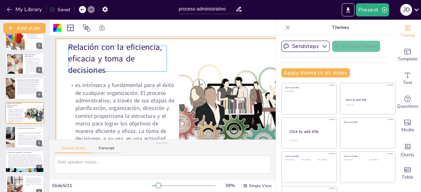
click at [77, 57] on p "Relación con la eficiencia, eficacia y toma de decisiones" at bounding box center [112, 107] width 86 height 100
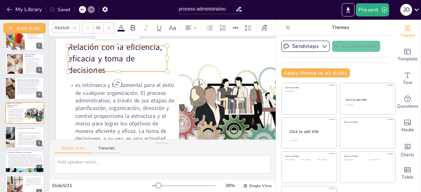
click at [97, 74] on p "Relación con la eficiencia, eficacia y toma de decisiones" at bounding box center [124, 126] width 54 height 104
click at [145, 48] on p "Relación con la eficiencia, eficacia y toma de decisiones" at bounding box center [176, 36] width 63 height 104
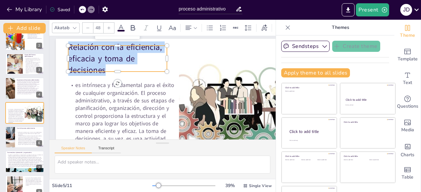
click at [154, 48] on p "Relación con la eficiencia, eficacia y toma de decisiones" at bounding box center [181, 38] width 54 height 104
copy p "Relación con la eficiencia, eficacia y toma de decisiones"
click at [17, 142] on p ". Dirección: Esta fase se enfoca en la ejecución de los planes y la guía del pe…" at bounding box center [30, 141] width 26 height 10
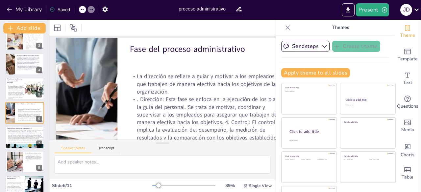
scroll to position [18, 12]
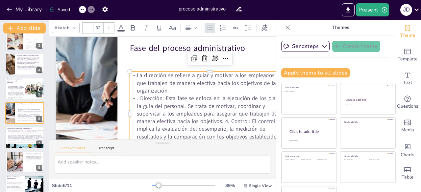
click at [136, 81] on p "La dirección se refiere a guiar y motivar a los empleados para que trabajen de …" at bounding box center [115, 92] width 160 height 23
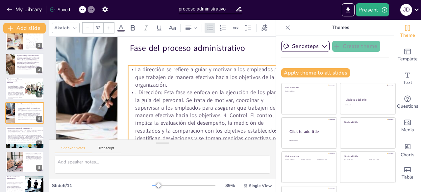
drag, startPoint x: 136, startPoint y: 75, endPoint x: 131, endPoint y: 65, distance: 10.4
click at [148, 65] on p "La dirección se refiere a guiar y motivar a los empleados para que trabajen de …" at bounding box center [167, 134] width 39 height 161
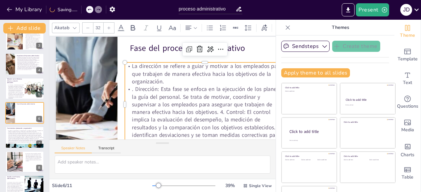
click at [135, 67] on p "La dirección se refiere a guiar y motivar a los empleados para que trabajen de …" at bounding box center [117, 83] width 155 height 86
click at [135, 67] on p "La dirección se refiere a guiar y motivar a los empleados para que trabajen de …" at bounding box center [162, 132] width 71 height 159
click at [131, 67] on p "La dirección se refiere a guiar y motivar a los empleados para que trabajen de …" at bounding box center [140, 127] width 134 height 124
click at [136, 67] on p "La dirección se refiere a guiar y motivar a los empleados para que trabajen de …" at bounding box center [203, 106] width 134 height 124
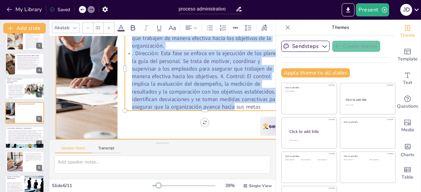
scroll to position [58, 12]
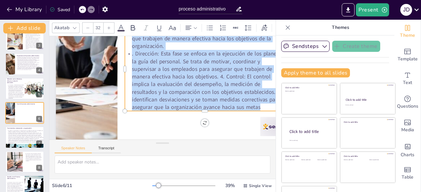
drag, startPoint x: 131, startPoint y: 67, endPoint x: 249, endPoint y: 103, distance: 123.5
click at [200, 103] on div "La dirección se refiere a guiar y motivar a los empleados para que trabajen de …" at bounding box center [120, 107] width 160 height 84
copy div "La dirección se refiere a guiar y motivar a los empleados para que trabajen de …"
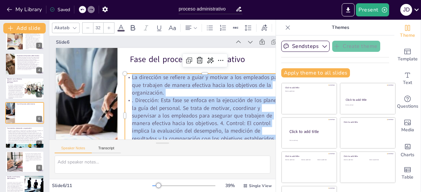
scroll to position [0, 12]
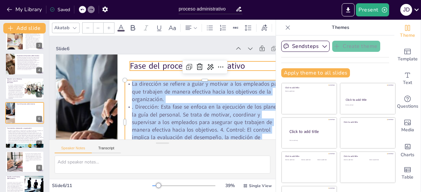
type input "48"
click at [203, 68] on p "Fase del proceso administrativo" at bounding box center [158, 140] width 90 height 144
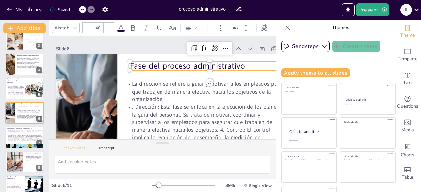
click at [205, 82] on p "Fase del proceso administrativo" at bounding box center [137, 134] width 136 height 104
click at [190, 64] on p "Fase del proceso administrativo" at bounding box center [184, 135] width 12 height 160
click at [16, 136] on p "Planificación:Definición de objetivos: Se establecen los fines que se desean al…" at bounding box center [25, 138] width 37 height 12
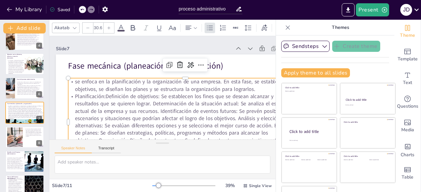
click at [83, 81] on p "se enfoca en la planificación y la organización de una empresa. En esta fase, s…" at bounding box center [182, 100] width 198 height 150
click at [89, 82] on p "se enfoca en la planificación y la organización de una empresa. En esta fase, s…" at bounding box center [181, 101] width 184 height 167
click at [138, 82] on p "se enfoca en la planificación y la organización de una empresa. En esta fase, s…" at bounding box center [169, 110] width 63 height 232
click at [76, 82] on p "se enfoca en la planificación y la organización de una empresa. En esta fase, s…" at bounding box center [141, 97] width 227 height 86
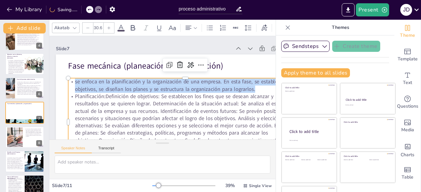
drag, startPoint x: 76, startPoint y: 82, endPoint x: 186, endPoint y: 119, distance: 116.6
click at [186, 119] on div "se enfoca en la planificación y la organización de una empresa. En esta fase, s…" at bounding box center [164, 46] width 241 height 208
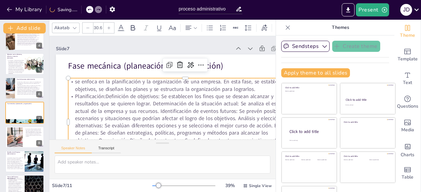
click at [186, 119] on p "Planificación:Definición de objetivos: Se establecen los fines que se desean al…" at bounding box center [156, 134] width 232 height 197
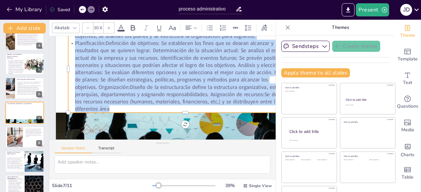
scroll to position [58, 12]
drag, startPoint x: 75, startPoint y: 81, endPoint x: 181, endPoint y: 105, distance: 108.7
click at [181, 105] on div "se enfoca en la planificación y la organización de una empresa. En esta fase, s…" at bounding box center [191, 95] width 208 height 241
copy div "lo ipsumd si am consecteturad e se doeiusmodtem in utl etdolor. Ma aliq enim, a…"
click at [12, 137] on div at bounding box center [15, 137] width 40 height 20
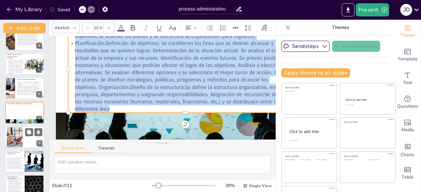
scroll to position [0, 12]
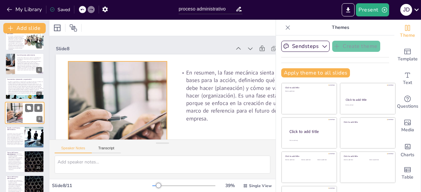
click at [14, 121] on div at bounding box center [15, 113] width 40 height 20
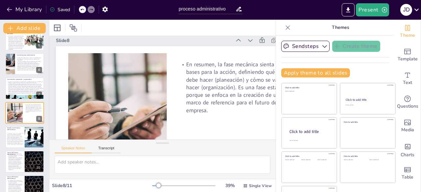
scroll to position [8, 12]
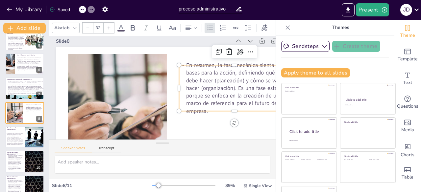
click at [185, 63] on div "En resumen, la fase mecánica sienta las bases para la acción, definiendo qué se…" at bounding box center [165, 120] width 281 height 226
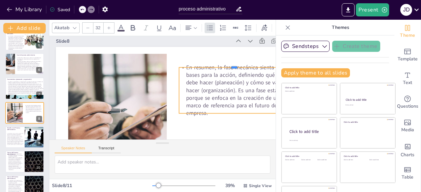
click at [167, 114] on div at bounding box center [124, 153] width 86 height 78
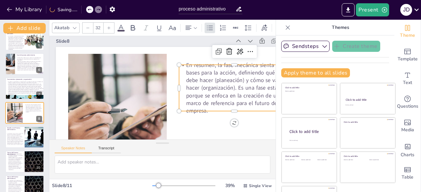
click at [187, 99] on p "En resumen, la fase mecánica sienta las bases para la acción, definiendo qué se…" at bounding box center [176, 158] width 75 height 119
click at [187, 86] on p "En resumen, la fase mecánica sienta las bases para la acción, definiendo qué se…" at bounding box center [204, 146] width 108 height 121
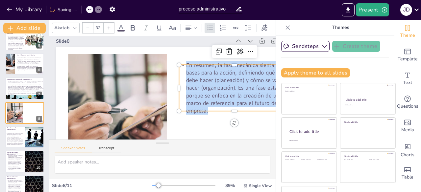
click at [192, 72] on p "En resumen, la fase mecánica sienta las bases para la acción, definiendo qué se…" at bounding box center [233, 103] width 120 height 76
click at [21, 133] on div "Los desafíos pueden incluir la resistencia al cambio, la falta de comunicación …" at bounding box center [14, 139] width 17 height 16
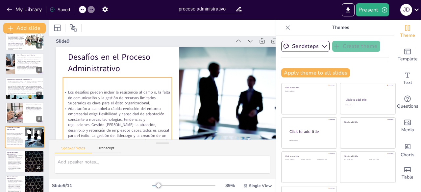
scroll to position [0, 12]
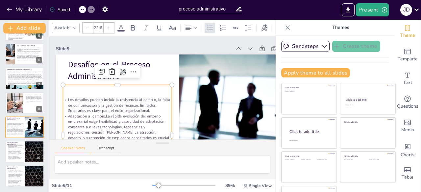
click at [127, 99] on p "Los desafíos pueden incluir la resistencia al cambio, la falta de comunicación …" at bounding box center [141, 45] width 28 height 110
click at [161, 100] on p "Los desafíos pueden incluir la resistencia al cambio, la falta de comunicación …" at bounding box center [175, 135] width 28 height 110
click at [107, 100] on p "Los desafíos pueden incluir la resistencia al cambio, la falta de comunicación …" at bounding box center [131, 50] width 49 height 108
click at [117, 100] on p "Los desafíos pueden incluir la resistencia al cambio, la falta de comunicación …" at bounding box center [136, 48] width 38 height 110
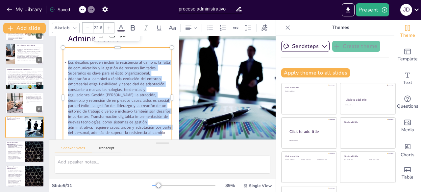
scroll to position [47, 12]
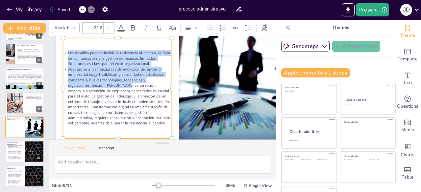
drag, startPoint x: 68, startPoint y: 100, endPoint x: 123, endPoint y: 83, distance: 57.2
click at [124, 83] on div "Los desafíos pueden incluir la resistencia al cambio, la falta de comunicación …" at bounding box center [162, 42] width 76 height 109
click at [26, 154] on div at bounding box center [34, 152] width 39 height 22
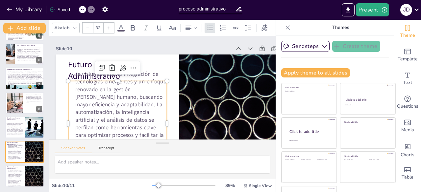
click at [74, 92] on p "se vislumbra con la integración de tecnologías emergentes y un enfoque renovado…" at bounding box center [108, 108] width 127 height 132
click at [78, 84] on p "se vislumbra con la integración de tecnologías emergentes y un enfoque renovado…" at bounding box center [105, 90] width 143 height 145
click at [78, 84] on p "se vislumbra con la integración de tecnologías emergentes y un enfoque renovado…" at bounding box center [142, 34] width 132 height 127
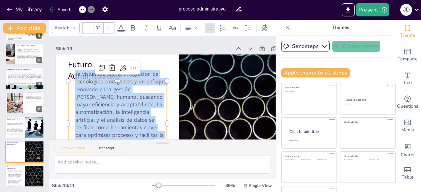
click at [78, 84] on p "se vislumbra con la integración de tecnologías emergentes y un enfoque renovado…" at bounding box center [114, 56] width 132 height 127
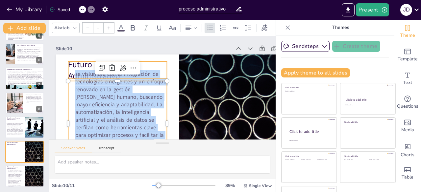
type input "48"
click at [130, 67] on p "Futuro del Proceso Administrativo" at bounding box center [160, 39] width 61 height 99
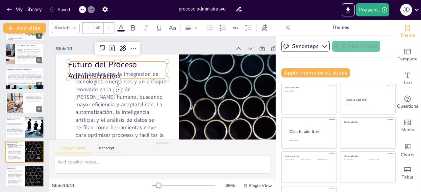
click at [166, 67] on p "Futuro del Proceso Administrativo" at bounding box center [200, 58] width 69 height 97
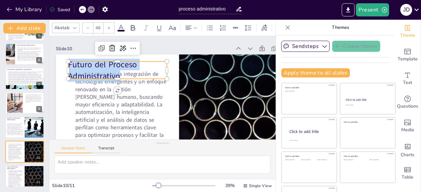
click at [165, 67] on p "Futuro del Proceso Administrativo" at bounding box center [203, 61] width 77 height 93
click at [17, 127] on p "Adaptación al cambio:La rápida evolución del entorno empresarial exige flexibil…" at bounding box center [14, 131] width 17 height 10
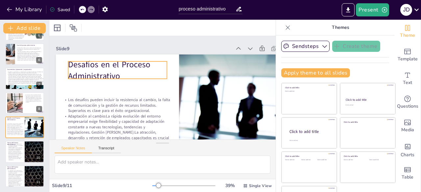
click at [100, 70] on p "Desafíos en el Proceso Administrativo" at bounding box center [124, 118] width 69 height 97
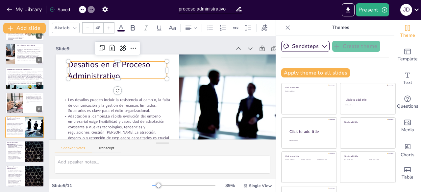
click at [163, 66] on p "Desafíos en el Proceso Administrativo" at bounding box center [209, 75] width 93 height 77
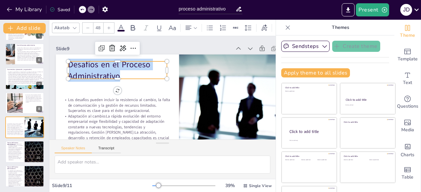
click at [139, 66] on p "Desafíos en el Proceso Administrativo" at bounding box center [165, 39] width 52 height 101
click at [24, 79] on p "Planificación:Definición de objetivos: Se establecen los fines que se desean al…" at bounding box center [25, 80] width 37 height 12
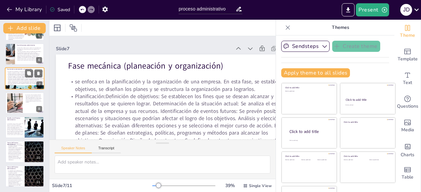
scroll to position [83, 0]
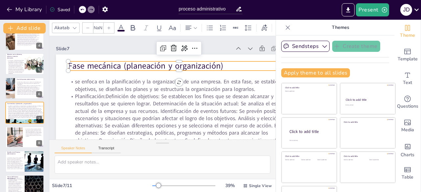
type input "48"
click at [142, 64] on p "Fase mecánica (planeación y organización)" at bounding box center [158, 115] width 197 height 121
click at [142, 64] on p "Fase mecánica (planeación y organización)" at bounding box center [134, 87] width 139 height 186
